Goal: Check status: Check status

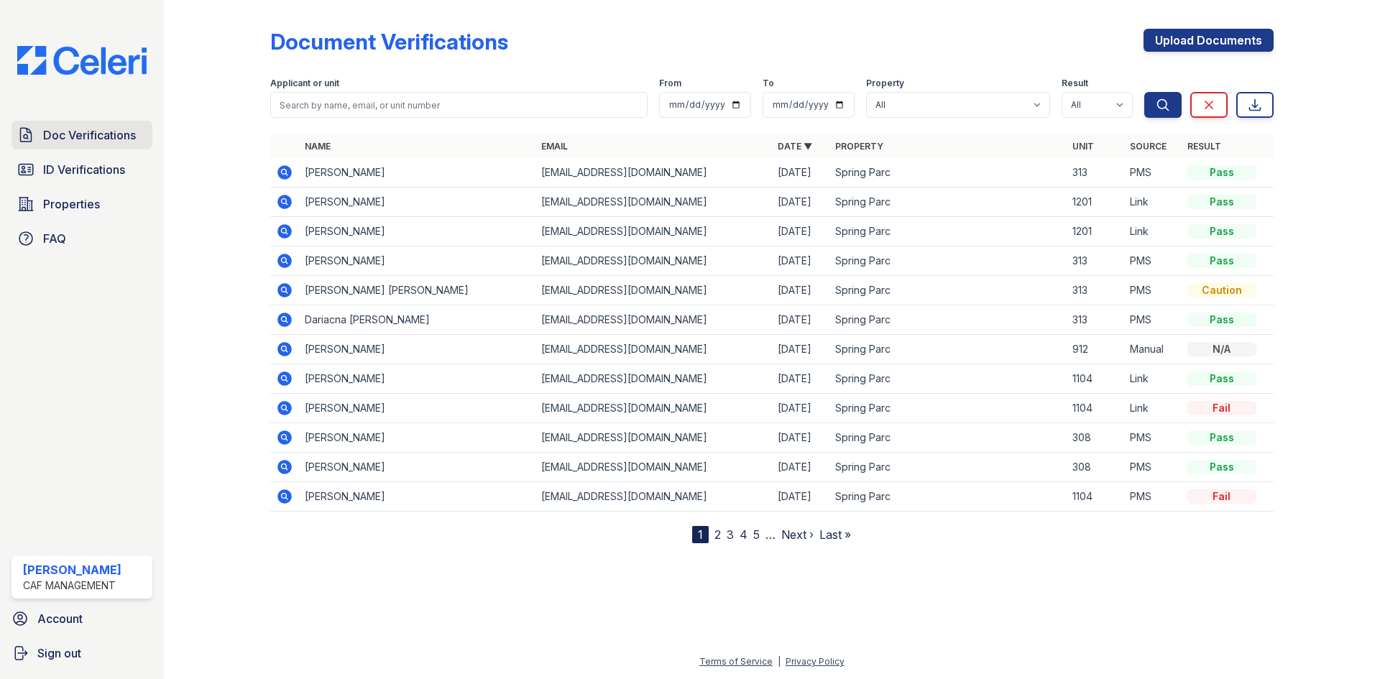
click at [114, 148] on div "Doc Verifications ID Verifications Properties FAQ [PERSON_NAME] CAF Management …" at bounding box center [82, 339] width 164 height 679
click at [112, 144] on span "Doc Verifications" at bounding box center [89, 135] width 93 height 17
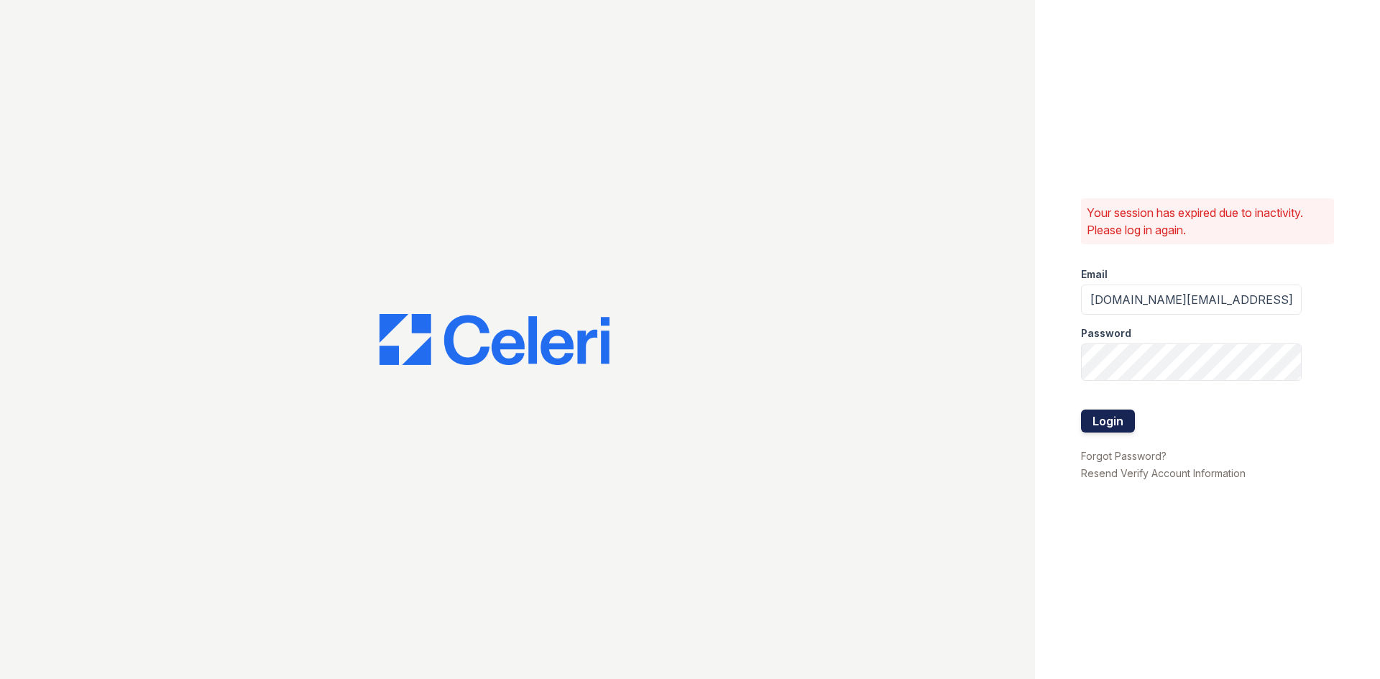
click at [1106, 433] on button "Login" at bounding box center [1108, 421] width 54 height 23
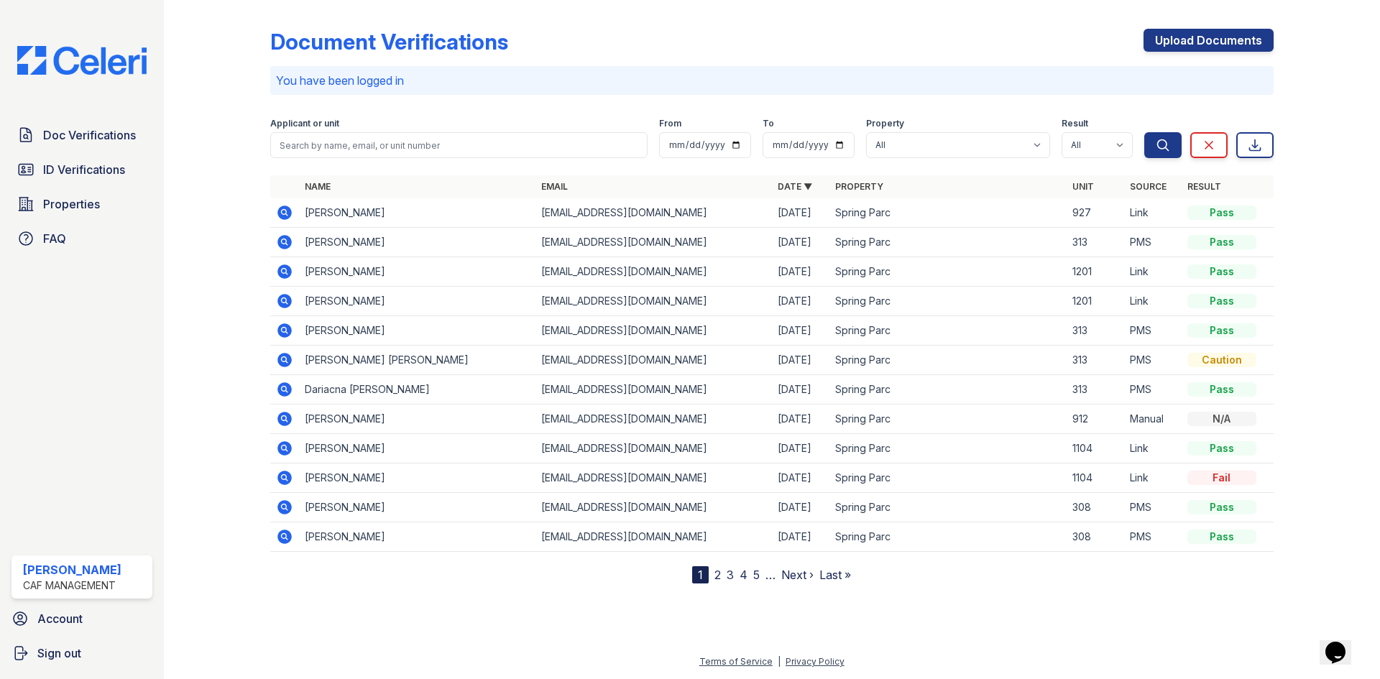
click at [292, 220] on icon at bounding box center [284, 213] width 14 height 14
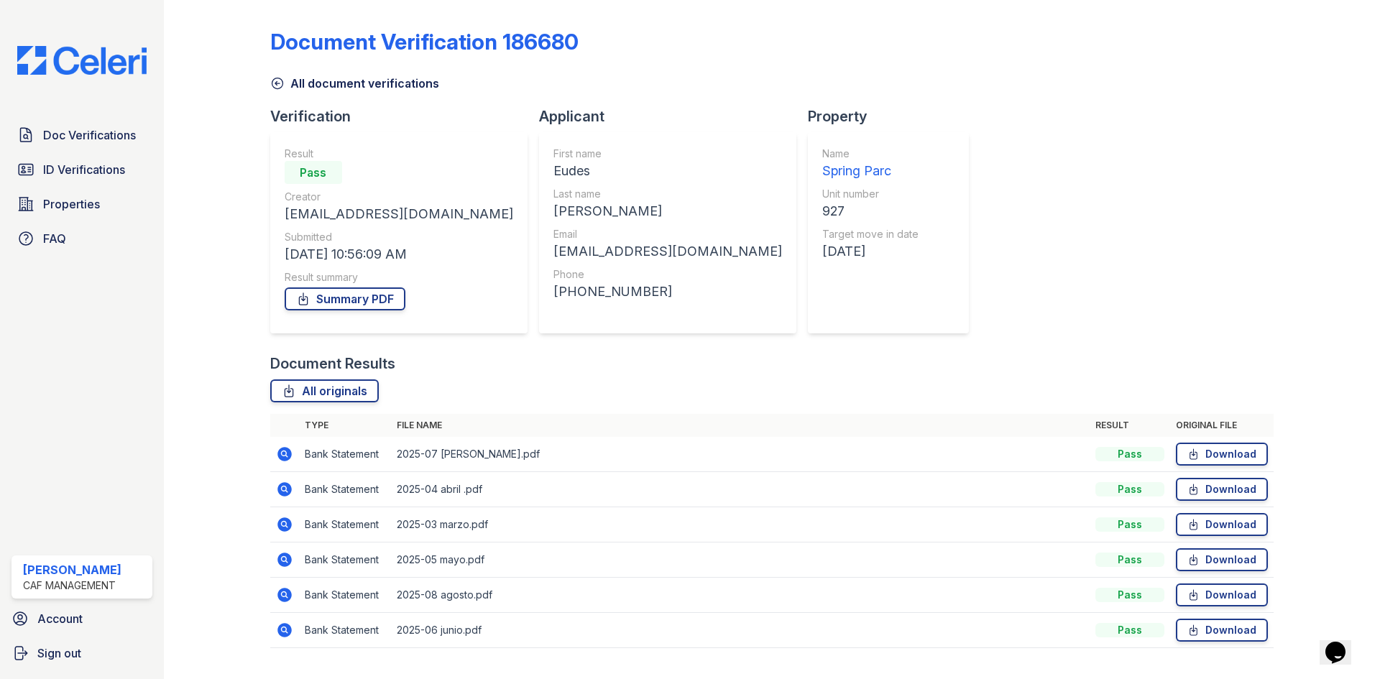
scroll to position [209, 0]
